Goal: Find specific page/section: Find specific page/section

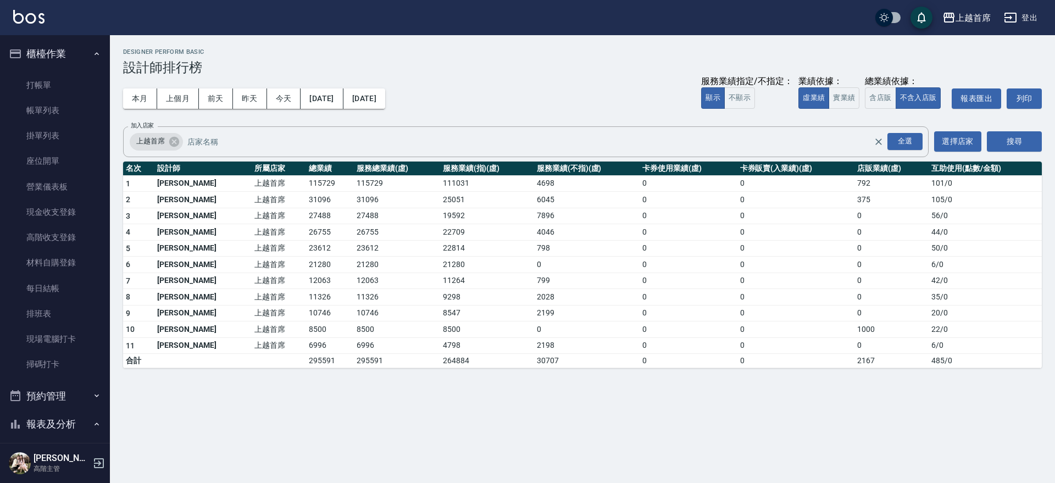
scroll to position [550, 0]
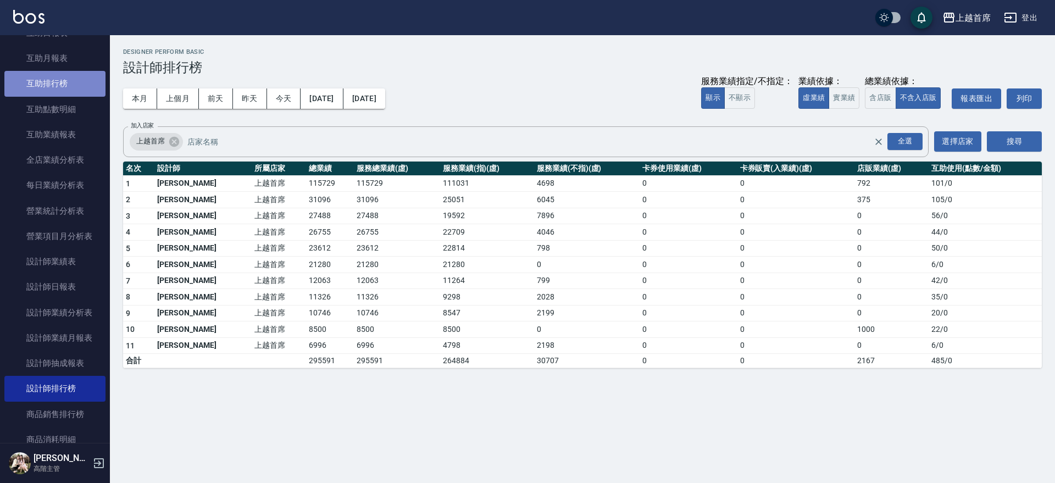
click at [75, 78] on link "互助排行榜" at bounding box center [54, 83] width 101 height 25
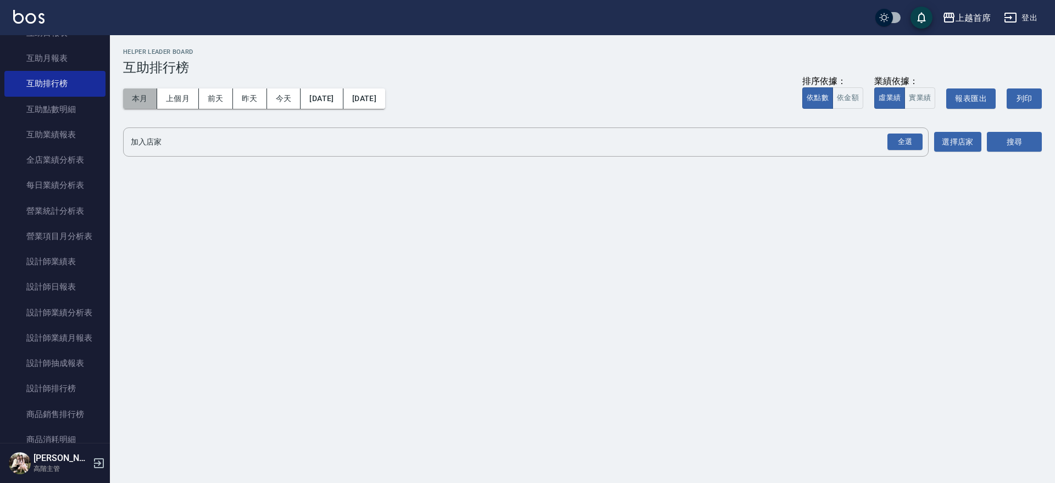
click at [140, 98] on button "本月" at bounding box center [140, 98] width 34 height 20
click at [911, 140] on div "全選" at bounding box center [905, 142] width 35 height 17
click at [1015, 141] on button "搜尋" at bounding box center [1014, 142] width 55 height 20
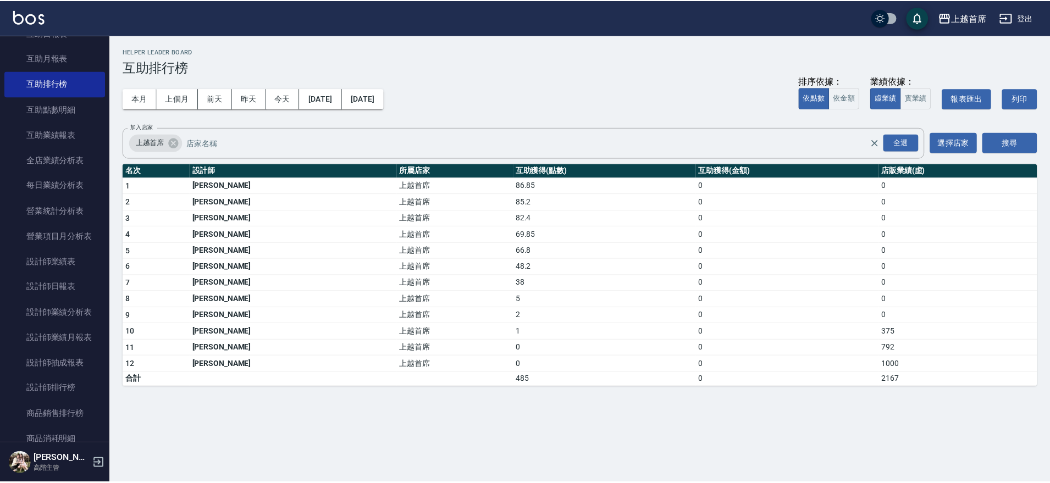
scroll to position [453, 0]
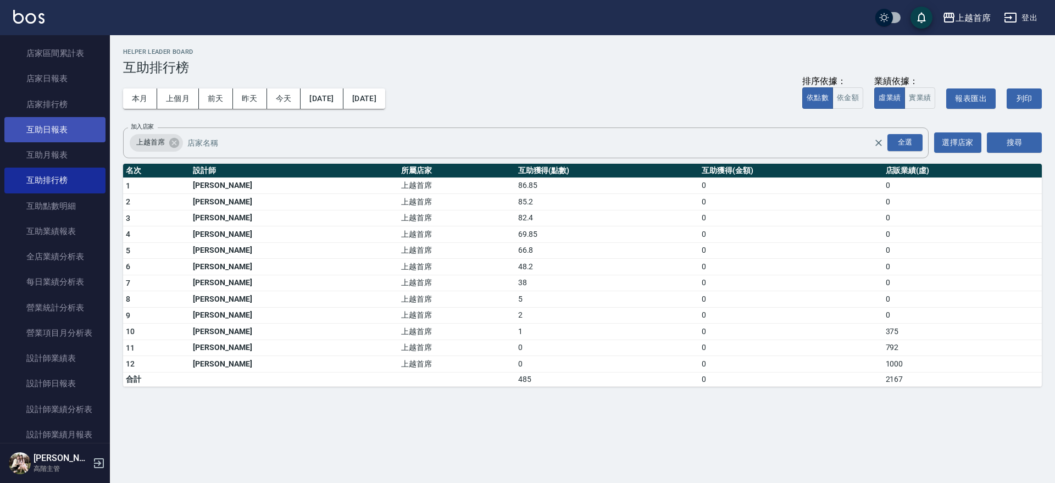
click at [80, 137] on link "互助日報表" at bounding box center [54, 129] width 101 height 25
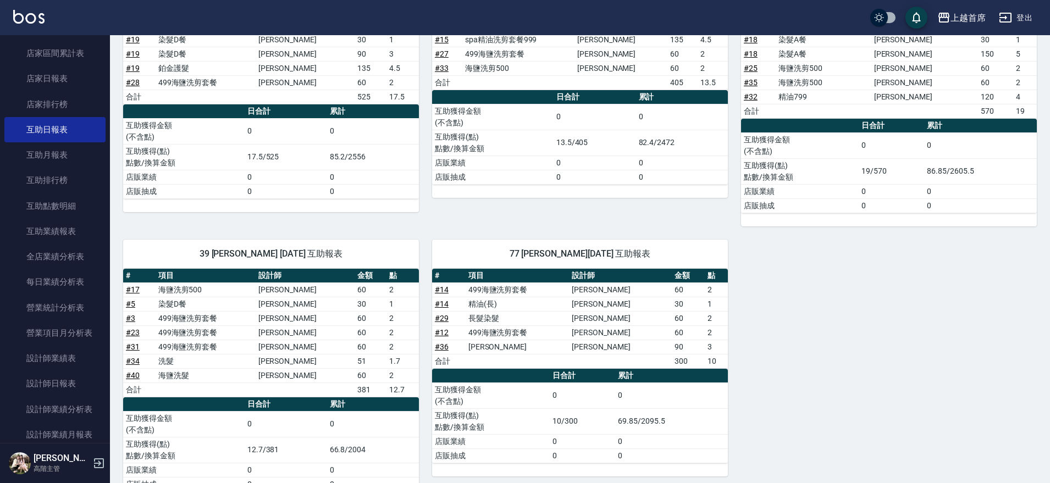
scroll to position [211, 0]
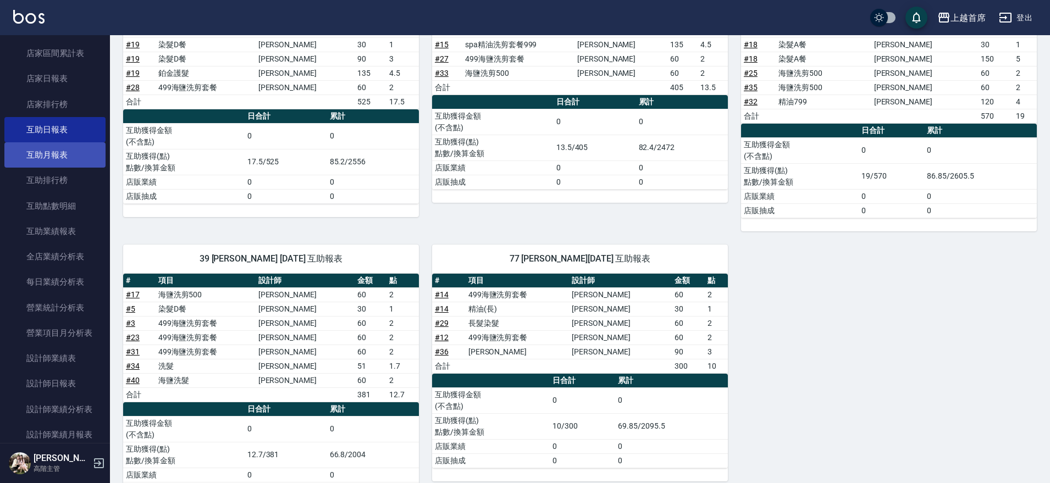
click at [59, 156] on link "互助月報表" at bounding box center [54, 154] width 101 height 25
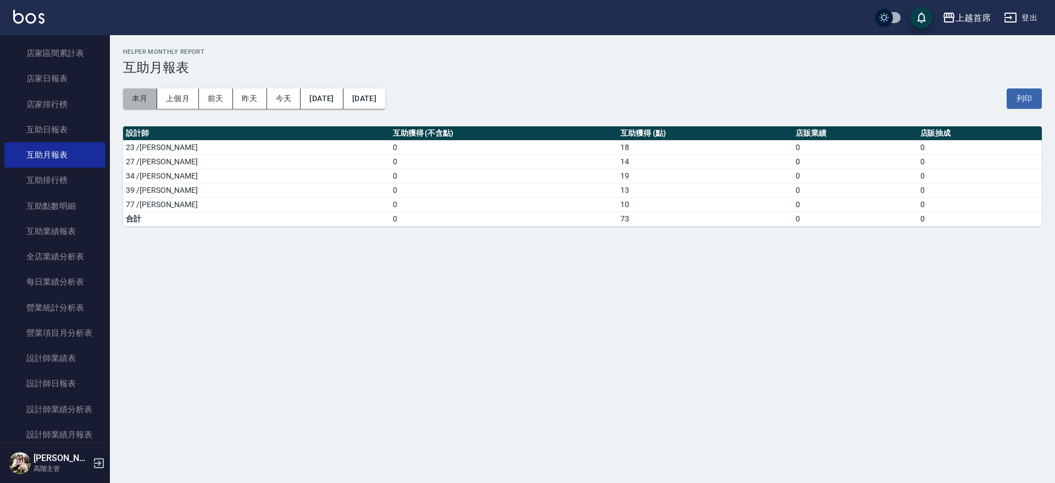
click at [137, 92] on button "本月" at bounding box center [140, 98] width 34 height 20
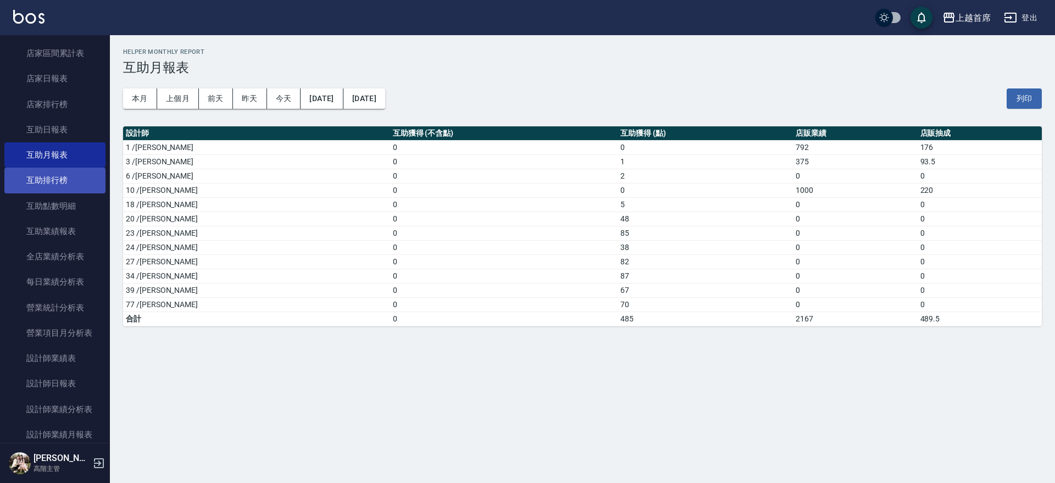
click at [72, 189] on link "互助排行榜" at bounding box center [54, 180] width 101 height 25
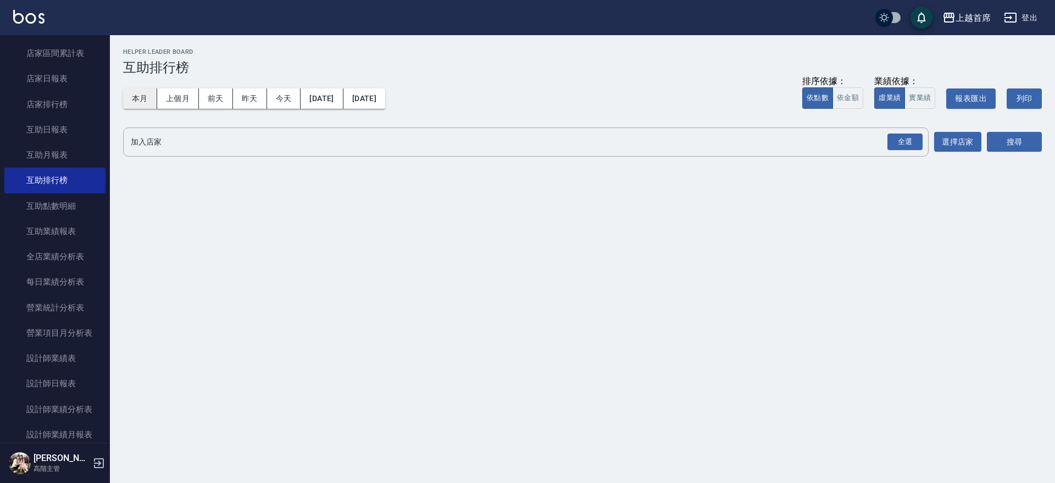
click at [143, 104] on button "本月" at bounding box center [140, 98] width 34 height 20
click at [895, 144] on div "全選" at bounding box center [905, 142] width 35 height 17
click at [1022, 138] on button "搜尋" at bounding box center [1014, 142] width 55 height 20
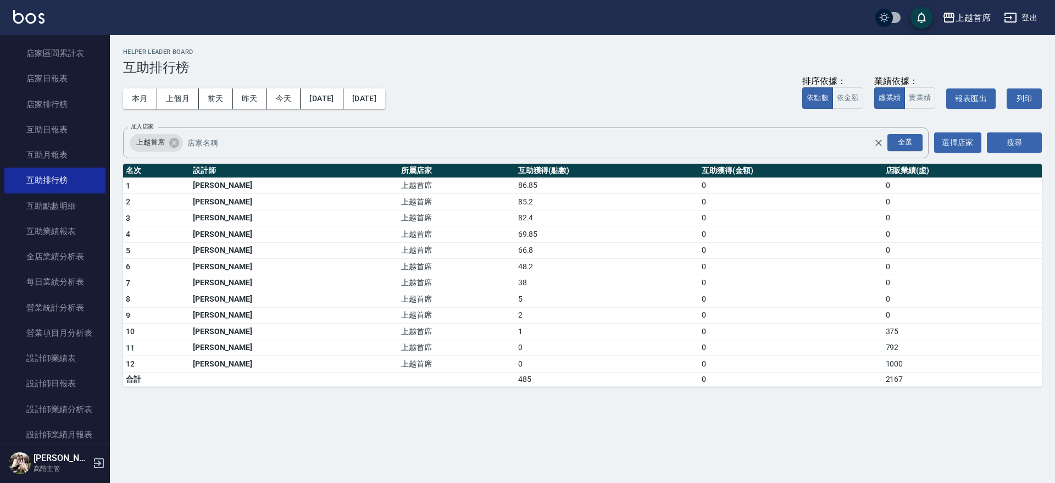
click at [109, 160] on div "櫃檯作業 打帳單 帳單列表 掛單列表 座位開單 營業儀表板 現金收支登錄 高階收支登錄 材料自購登錄 每日結帳 排班表 現場電腦打卡 掃碼打卡 預約管理 預約…" at bounding box center [55, 259] width 110 height 448
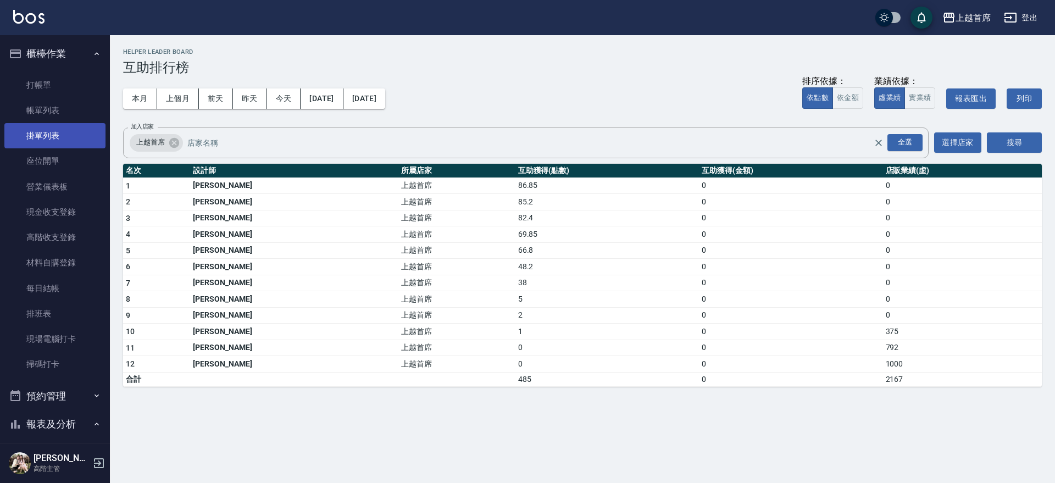
click at [68, 128] on link "掛單列表" at bounding box center [54, 135] width 101 height 25
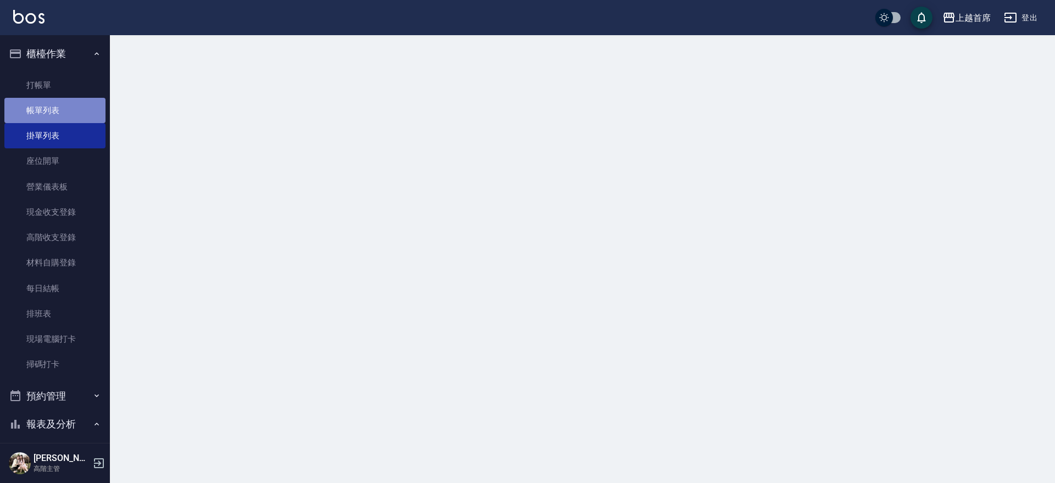
click at [64, 111] on link "帳單列表" at bounding box center [54, 110] width 101 height 25
